Goal: Contribute content: Contribute content

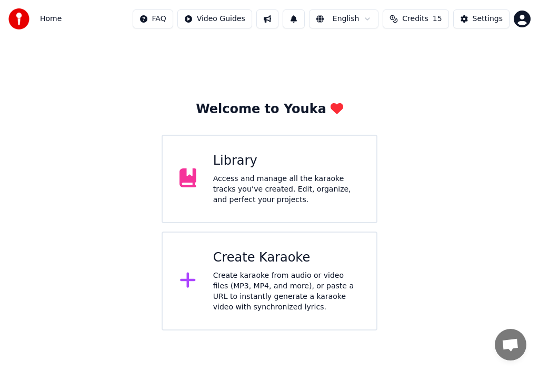
click at [186, 278] on icon at bounding box center [187, 279] width 17 height 19
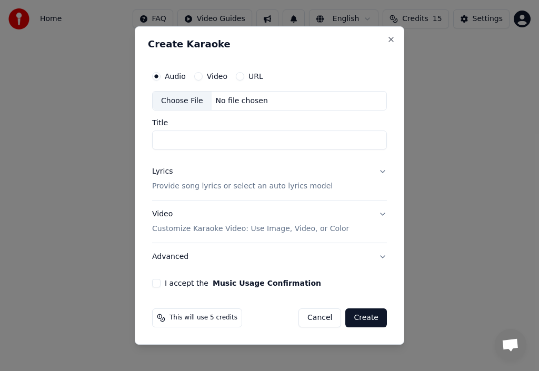
click at [185, 99] on div "Choose File" at bounding box center [182, 101] width 59 height 19
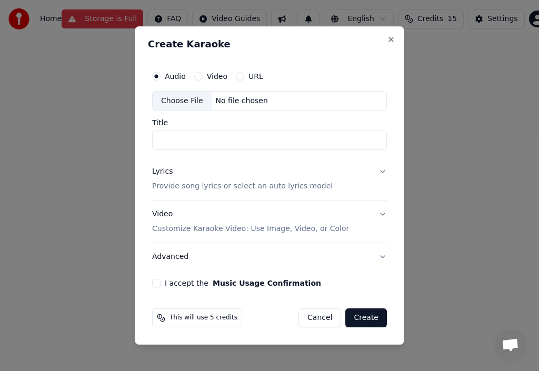
type input "**********"
click at [179, 184] on p "Provide song lyrics or select an auto lyrics model" at bounding box center [242, 186] width 180 height 11
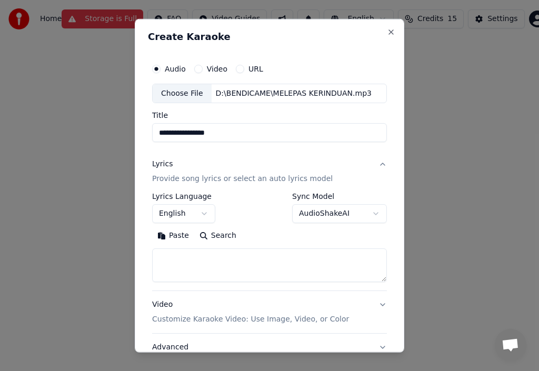
click at [179, 235] on button "Paste" at bounding box center [173, 235] width 42 height 17
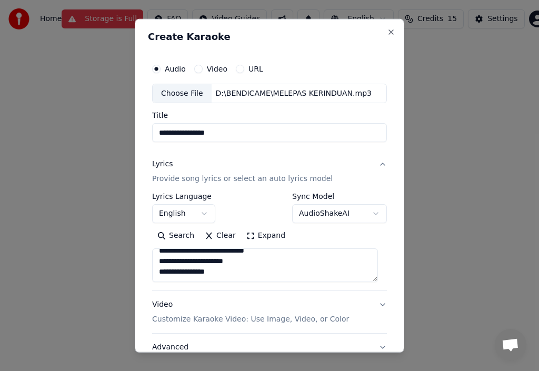
scroll to position [312, 0]
click at [224, 319] on p "Customize Karaoke Video: Use Image, Video, or Color" at bounding box center [250, 319] width 197 height 11
type textarea "**********"
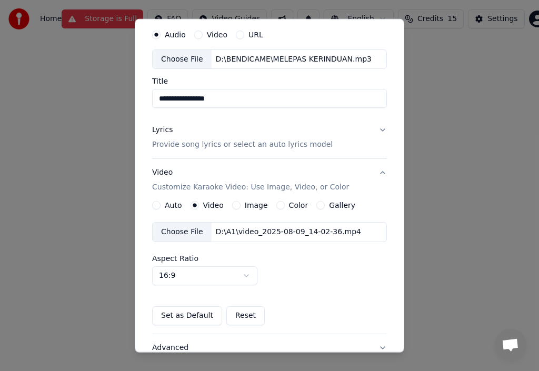
scroll to position [53, 0]
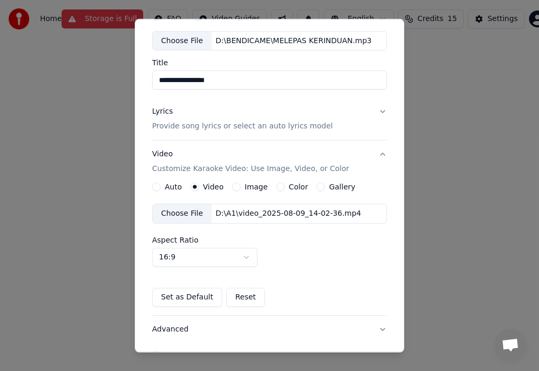
click at [258, 187] on label "Image" at bounding box center [256, 186] width 23 height 7
click at [240, 187] on button "Image" at bounding box center [236, 187] width 8 height 8
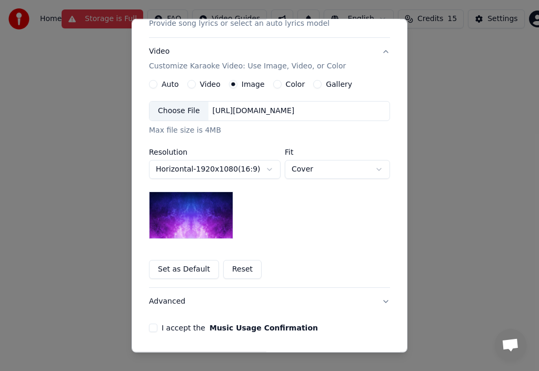
scroll to position [158, 0]
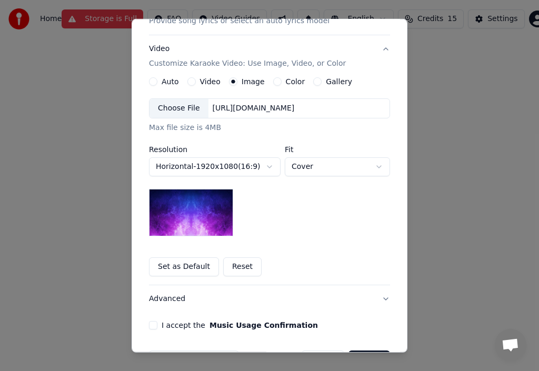
click at [185, 105] on div "Choose File" at bounding box center [178, 108] width 59 height 19
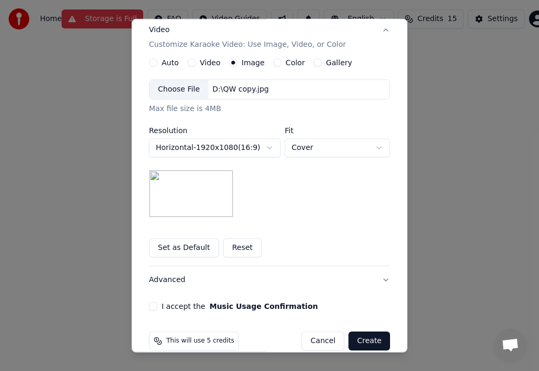
scroll to position [192, 0]
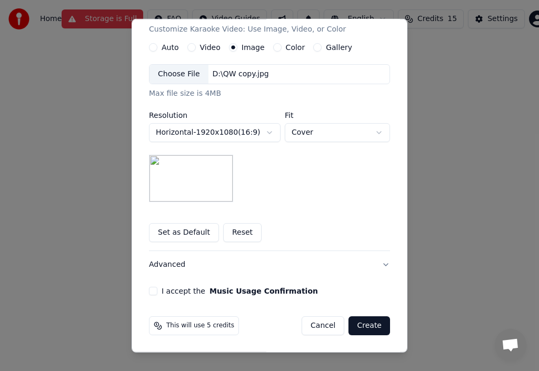
click at [149, 294] on button "I accept the Music Usage Confirmation" at bounding box center [153, 291] width 8 height 8
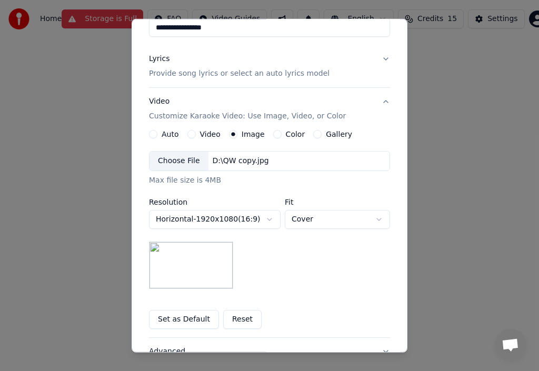
scroll to position [87, 0]
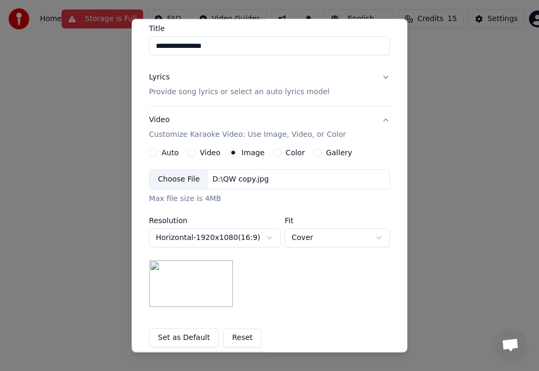
click at [234, 46] on input "**********" at bounding box center [269, 45] width 241 height 19
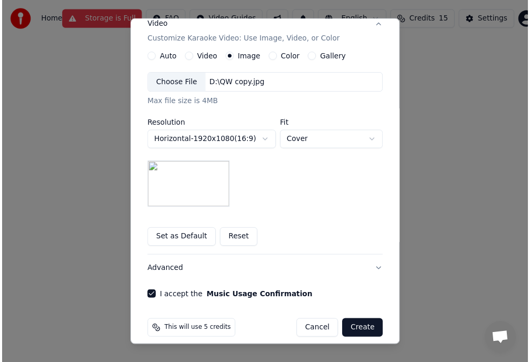
scroll to position [192, 0]
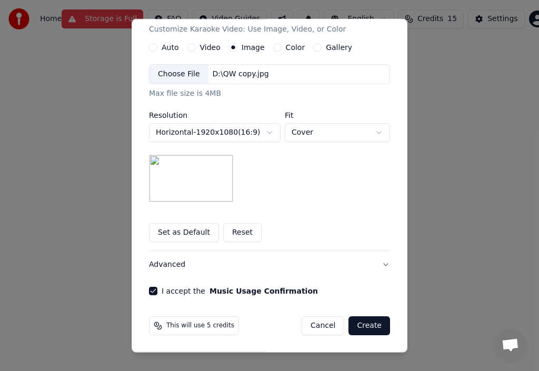
type input "**********"
click at [369, 322] on button "Create" at bounding box center [369, 325] width 42 height 19
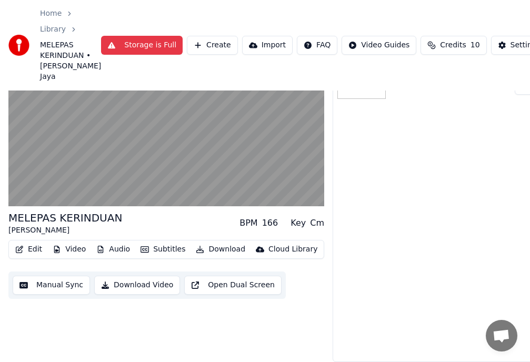
scroll to position [79, 0]
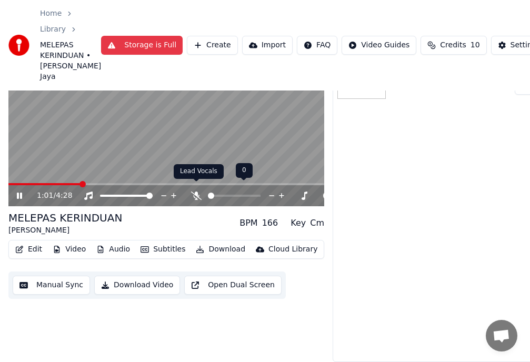
click at [203, 190] on div at bounding box center [243, 195] width 85 height 11
click at [195, 191] on icon at bounding box center [196, 195] width 11 height 8
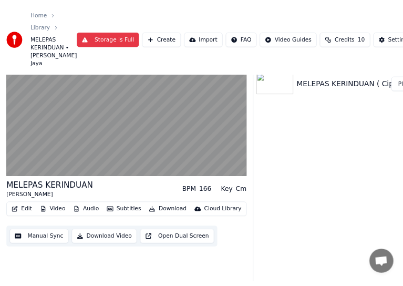
scroll to position [0, 0]
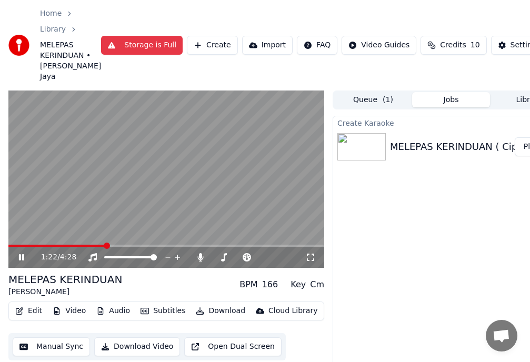
click at [122, 354] on button "Download Video" at bounding box center [137, 346] width 86 height 19
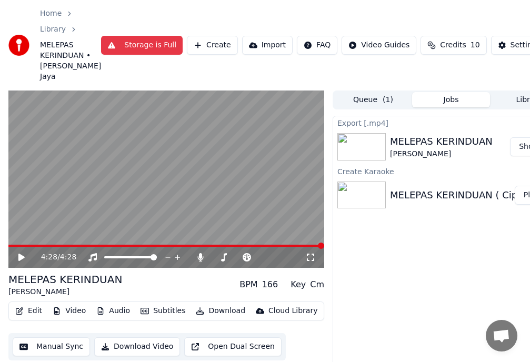
click at [525, 156] on button "Show" at bounding box center [529, 146] width 38 height 19
click at [197, 261] on icon at bounding box center [198, 257] width 6 height 8
click at [119, 353] on button "Download Video" at bounding box center [137, 346] width 86 height 19
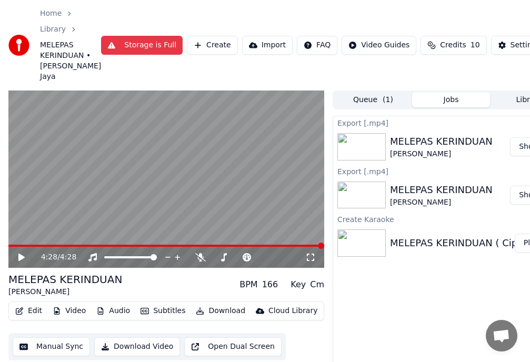
drag, startPoint x: 475, startPoint y: 4, endPoint x: 436, endPoint y: 24, distance: 43.8
click at [436, 24] on div "Home Library MELEPAS KERINDUAN • [PERSON_NAME] Jaya Storage is Full Create Impo…" at bounding box center [265, 45] width 530 height 90
click at [512, 2] on div "Home Library MELEPAS KERINDUAN • [PERSON_NAME] Jaya Storage is Full Create Impo…" at bounding box center [265, 45] width 530 height 90
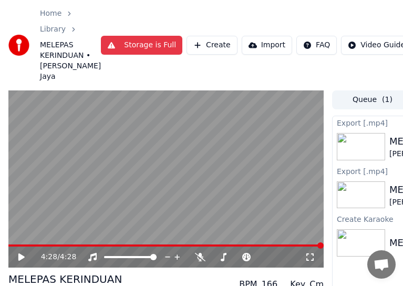
drag, startPoint x: 373, startPoint y: 12, endPoint x: 376, endPoint y: -13, distance: 24.9
click at [376, 0] on html "Home Library MELEPAS KERINDUAN • [PERSON_NAME] Jaya Storage is Full Create Impo…" at bounding box center [201, 143] width 403 height 286
drag, startPoint x: 361, startPoint y: 17, endPoint x: 356, endPoint y: 19, distance: 5.5
click at [370, 0] on html "Home Library MELEPAS KERINDUAN • [PERSON_NAME] Jaya Storage is Full Create Impo…" at bounding box center [201, 143] width 403 height 286
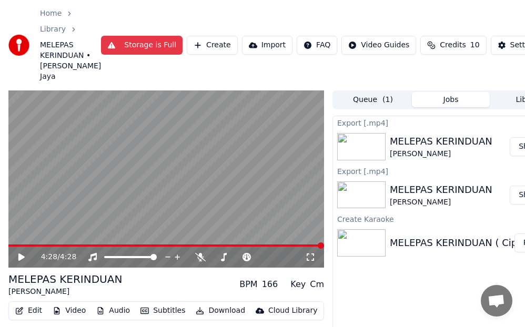
click at [521, 156] on button "Show" at bounding box center [529, 146] width 38 height 19
click at [522, 205] on button "Show" at bounding box center [529, 195] width 38 height 19
click at [521, 205] on button "Show" at bounding box center [529, 195] width 38 height 19
click at [521, 155] on button "Show" at bounding box center [529, 146] width 38 height 19
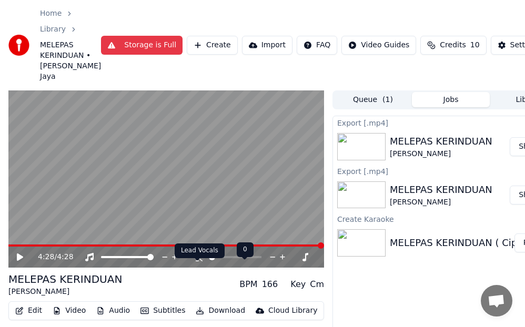
click at [196, 261] on icon at bounding box center [197, 257] width 11 height 8
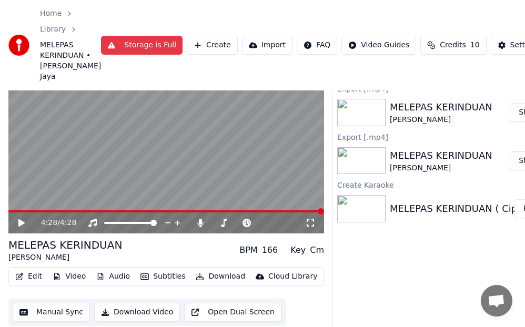
scroll to position [85, 0]
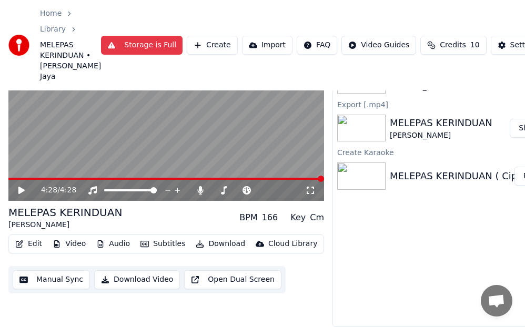
click at [148, 271] on button "Download Video" at bounding box center [137, 279] width 86 height 19
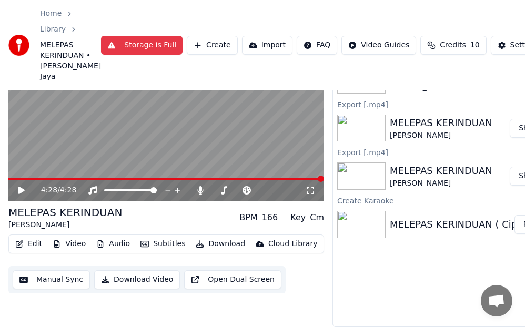
click at [523, 122] on button "Show" at bounding box center [529, 128] width 38 height 19
click at [522, 122] on button "Show" at bounding box center [529, 128] width 38 height 19
drag, startPoint x: 434, startPoint y: 9, endPoint x: 398, endPoint y: 1, distance: 37.1
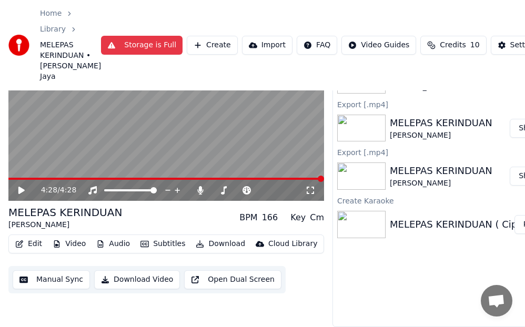
click at [395, 11] on div "Home Library MELEPAS KERINDUAN • [PERSON_NAME] Jaya Storage is Full Create Impo…" at bounding box center [262, 45] width 525 height 90
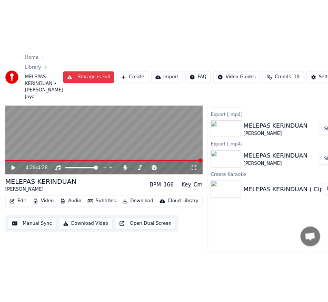
scroll to position [81, 0]
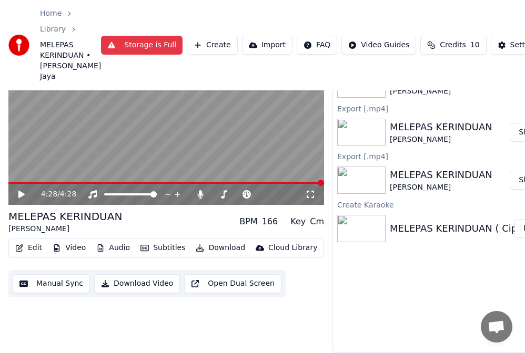
click at [522, 171] on button "Show" at bounding box center [529, 180] width 38 height 19
click at [156, 277] on button "Download Video" at bounding box center [137, 284] width 86 height 19
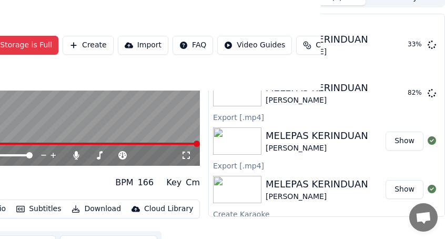
scroll to position [49, 124]
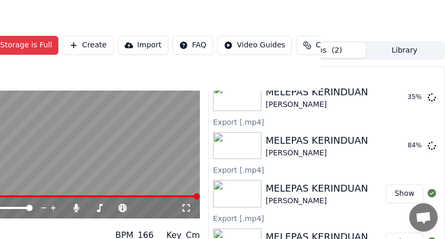
click at [394, 202] on button "Show" at bounding box center [405, 193] width 38 height 19
click at [398, 203] on button "Show" at bounding box center [405, 193] width 38 height 19
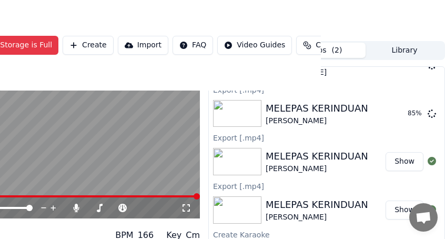
scroll to position [102, 124]
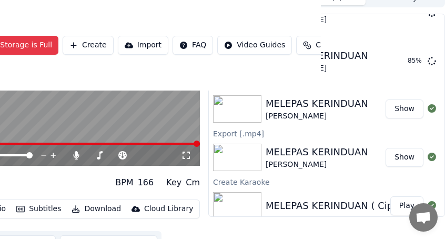
click at [401, 167] on button "Show" at bounding box center [405, 157] width 38 height 19
click at [305, 159] on div "MELEPAS KERINDUAN" at bounding box center [317, 152] width 103 height 15
click at [398, 118] on button "Show" at bounding box center [405, 108] width 38 height 19
click at [397, 117] on button "Show" at bounding box center [405, 108] width 38 height 19
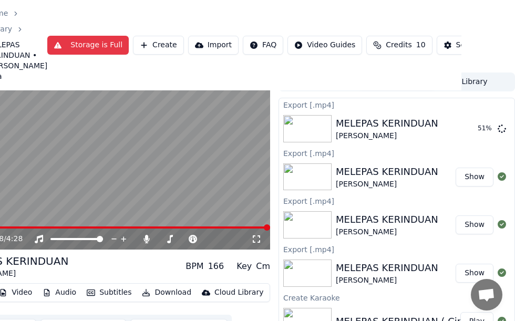
scroll to position [0, 54]
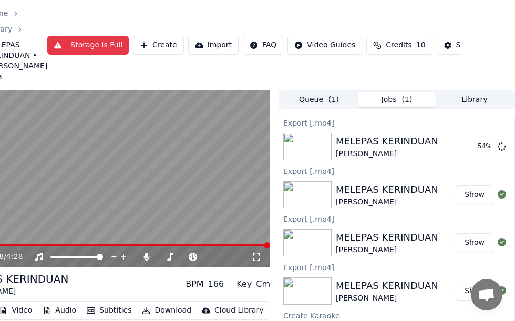
click at [479, 205] on button "Show" at bounding box center [475, 195] width 38 height 19
click at [503, 150] on icon at bounding box center [502, 146] width 8 height 8
click at [502, 150] on icon at bounding box center [502, 146] width 8 height 8
